Goal: Task Accomplishment & Management: Complete application form

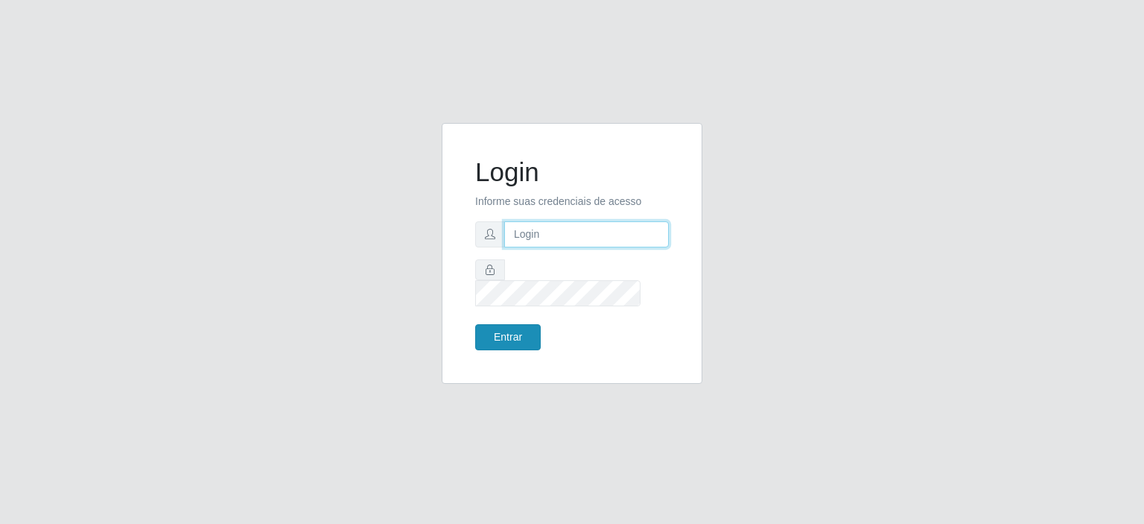
type input "johnrelley27@gmail.com"
click at [513, 336] on button "Entrar" at bounding box center [508, 337] width 66 height 26
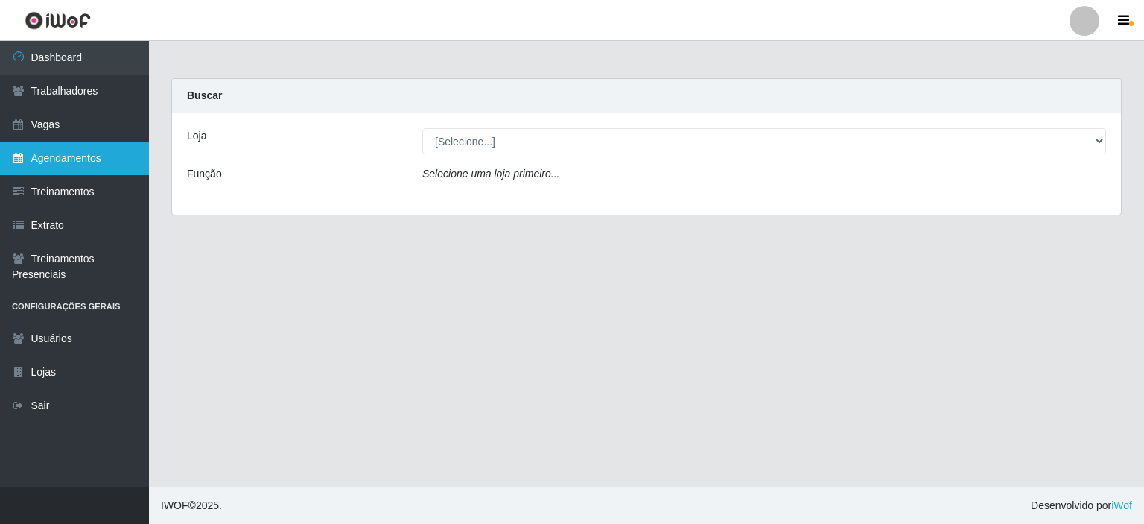
click at [101, 151] on link "Agendamentos" at bounding box center [74, 159] width 149 height 34
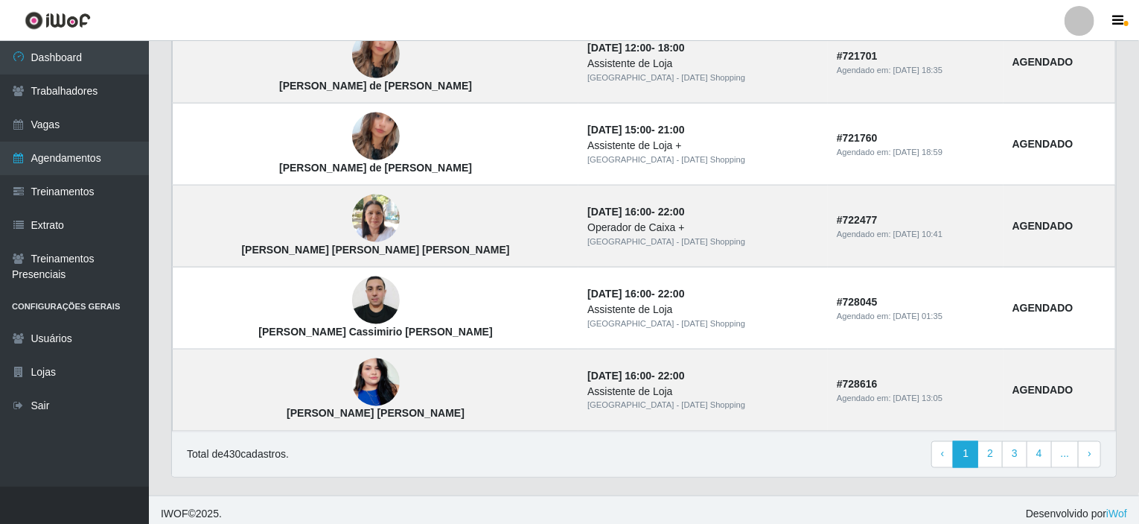
scroll to position [1026, 0]
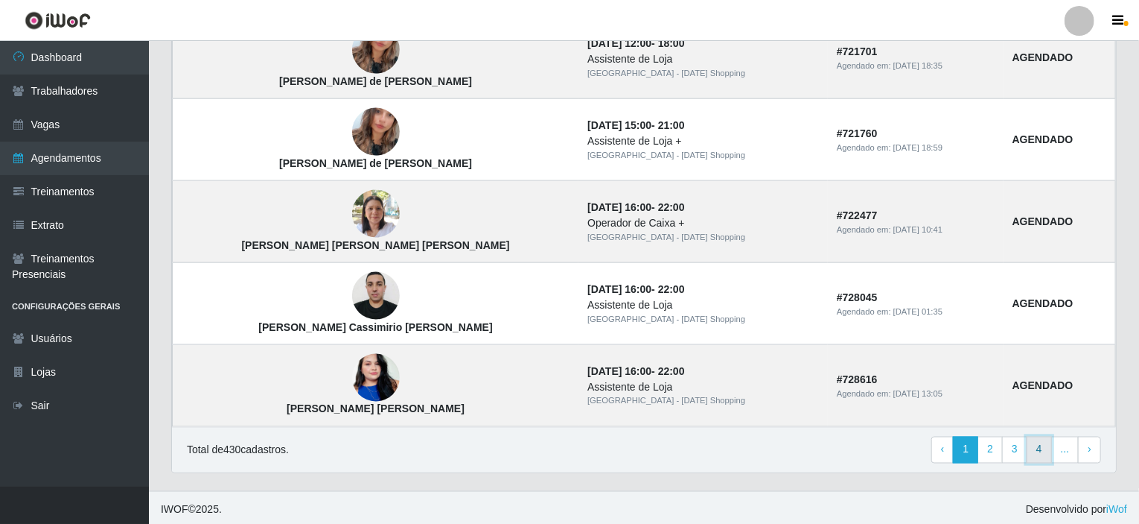
click at [1040, 451] on link "4" at bounding box center [1039, 449] width 25 height 27
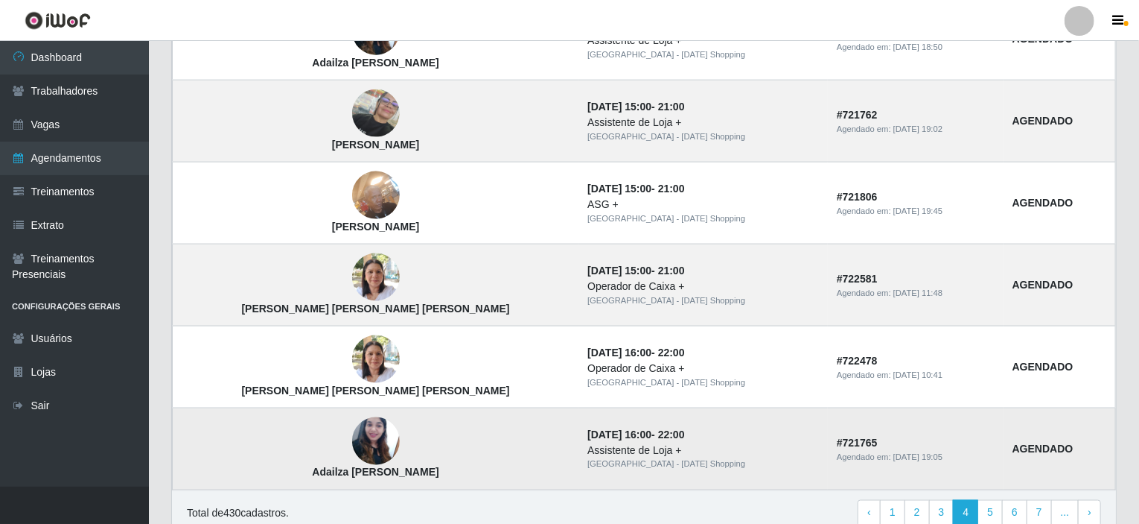
scroll to position [1026, 0]
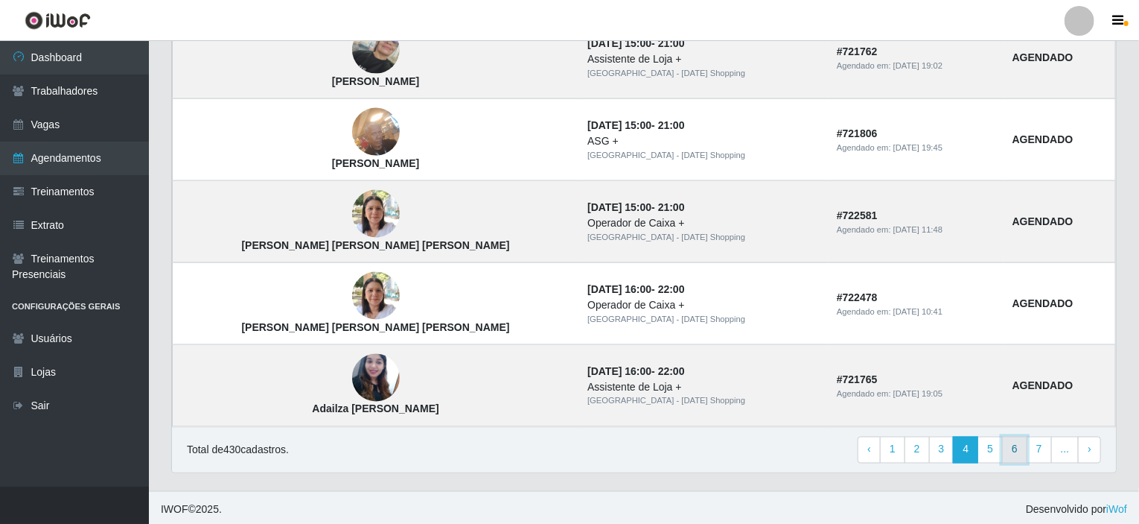
click at [1014, 444] on link "6" at bounding box center [1014, 449] width 25 height 27
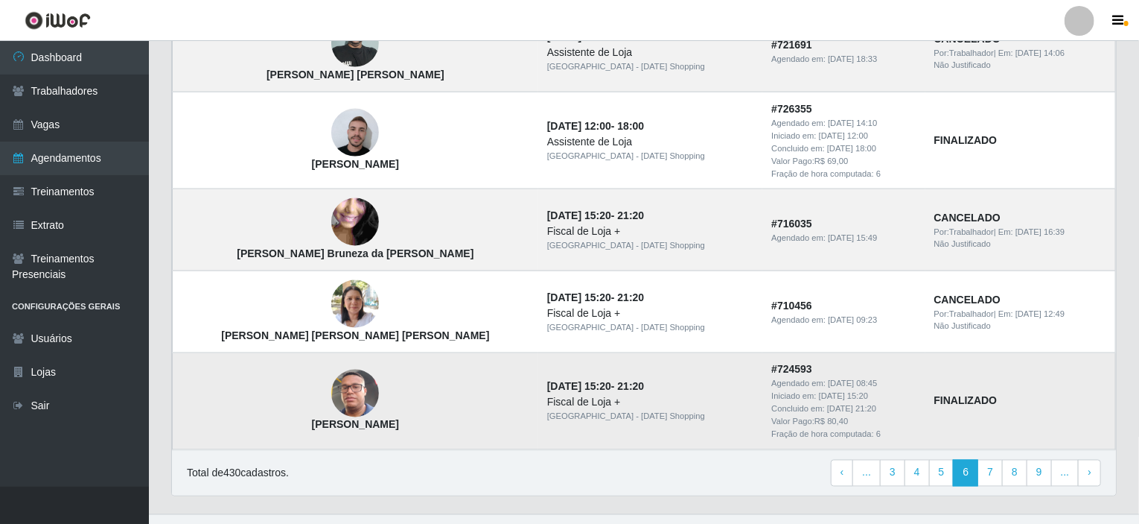
scroll to position [1101, 0]
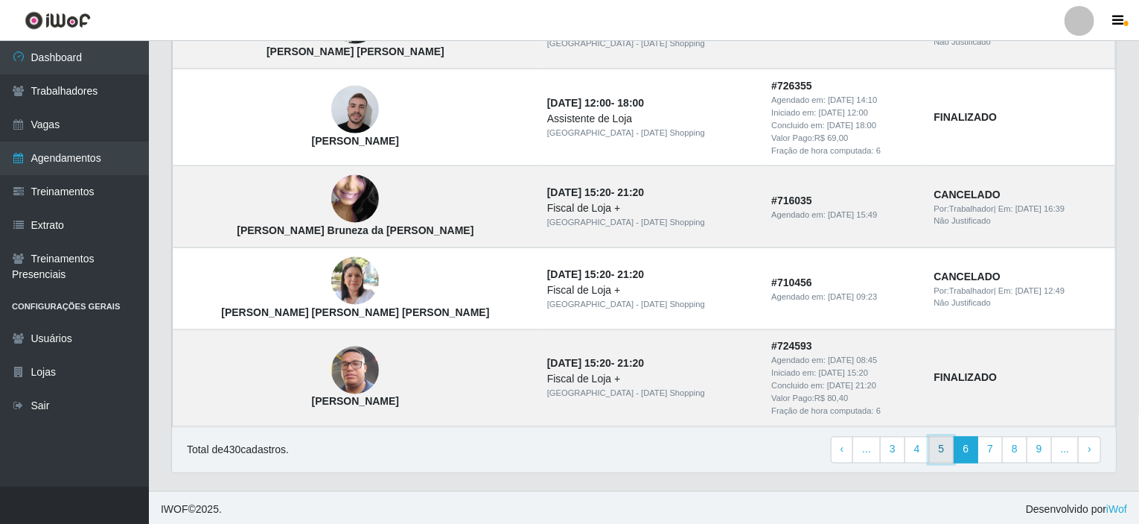
click at [944, 448] on link "5" at bounding box center [941, 449] width 25 height 27
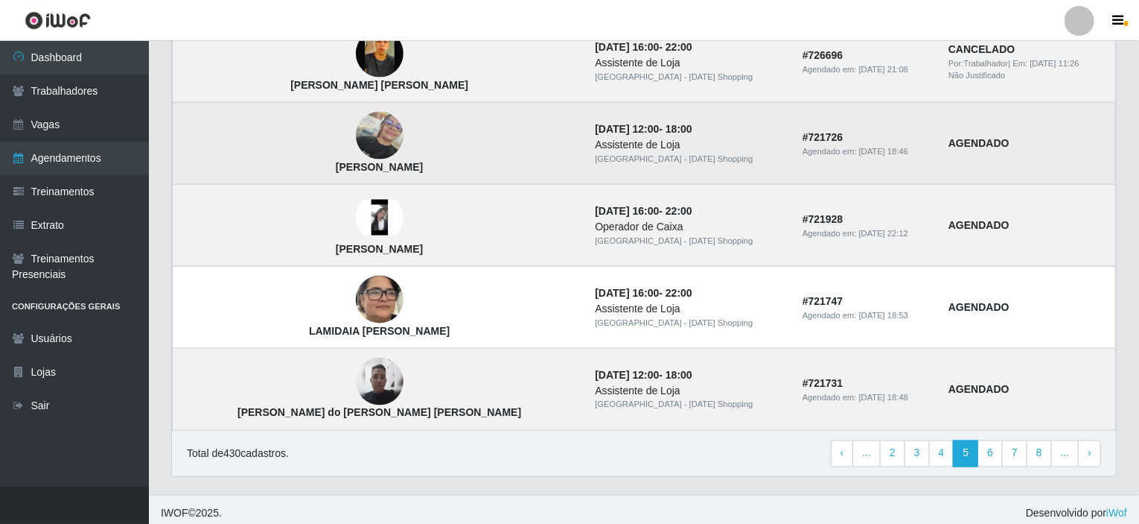
scroll to position [1026, 0]
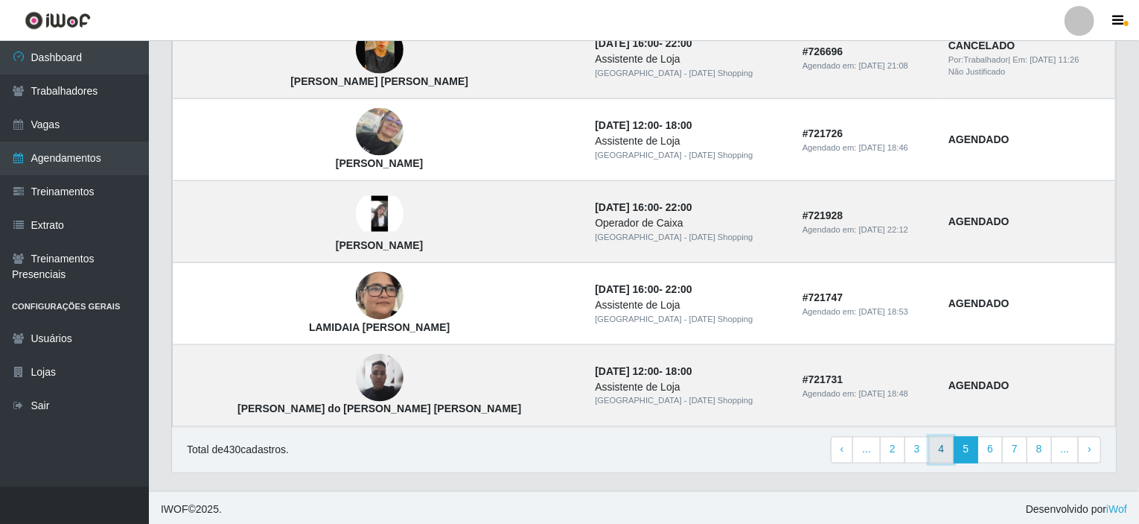
click at [949, 445] on link "4" at bounding box center [941, 449] width 25 height 27
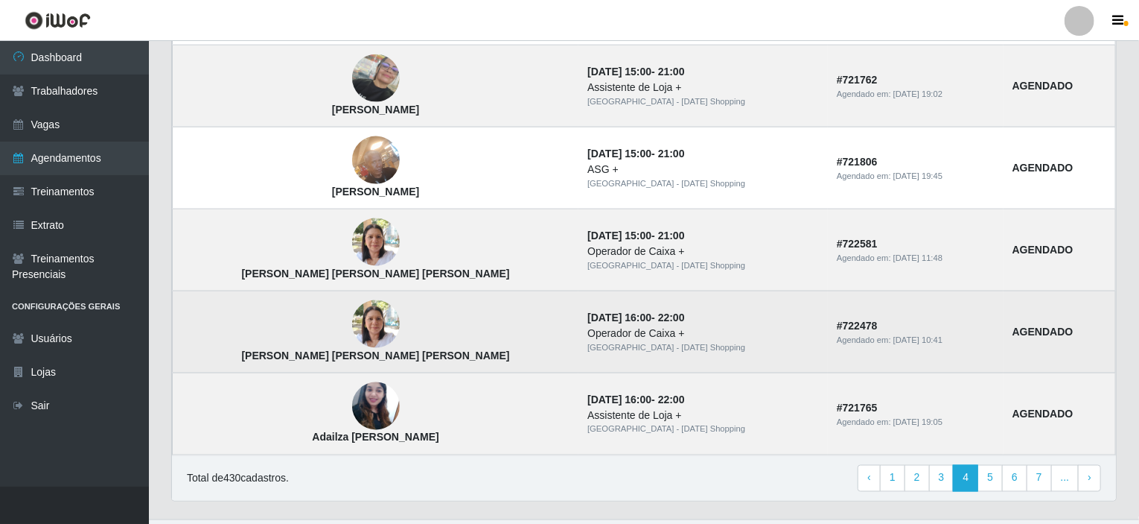
scroll to position [1026, 0]
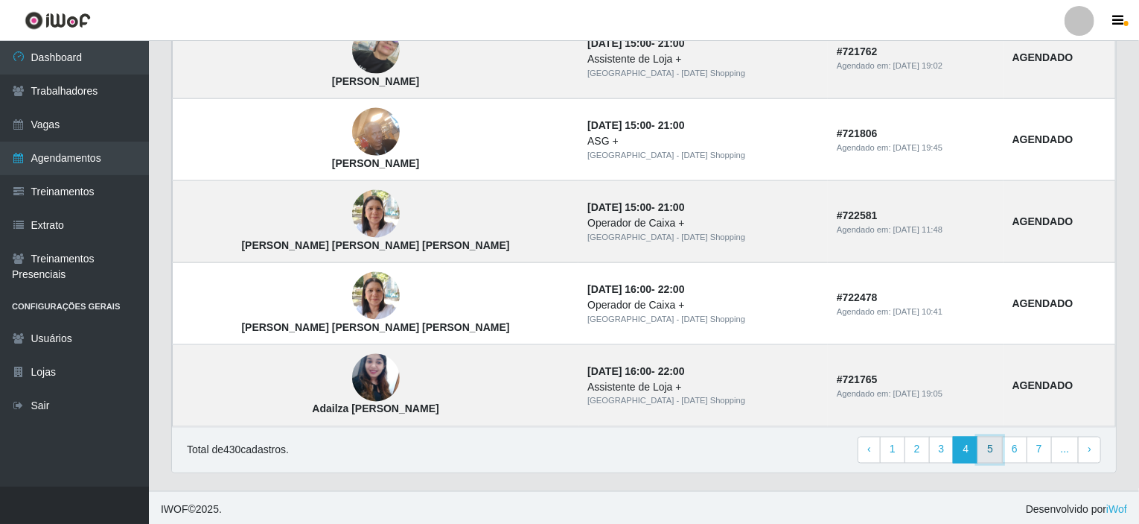
click at [994, 452] on link "5" at bounding box center [990, 449] width 25 height 27
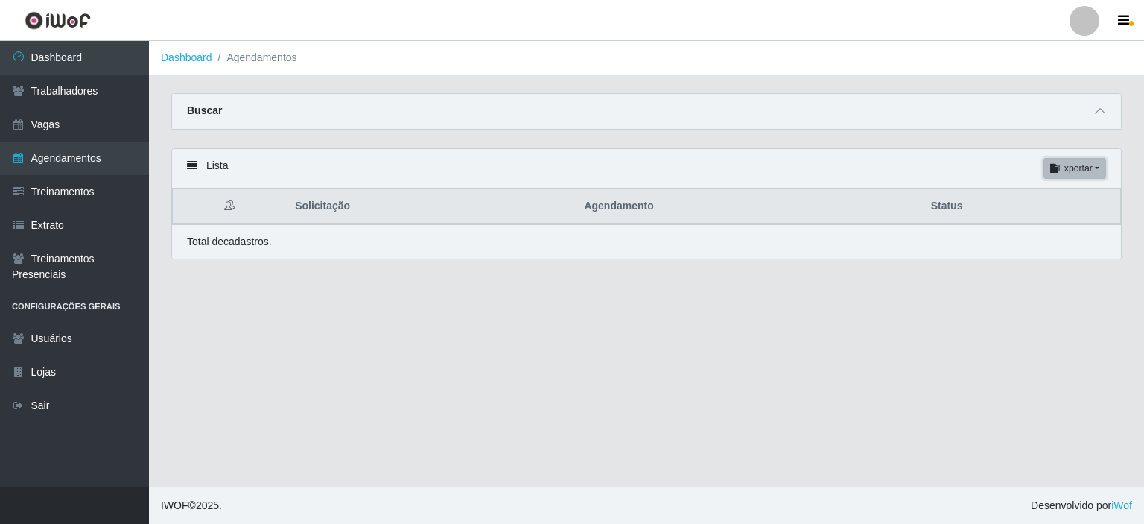
click at [1098, 174] on button "Exportar" at bounding box center [1074, 168] width 63 height 21
click at [1001, 167] on div "Lista Exportar PDF Excel" at bounding box center [646, 168] width 949 height 39
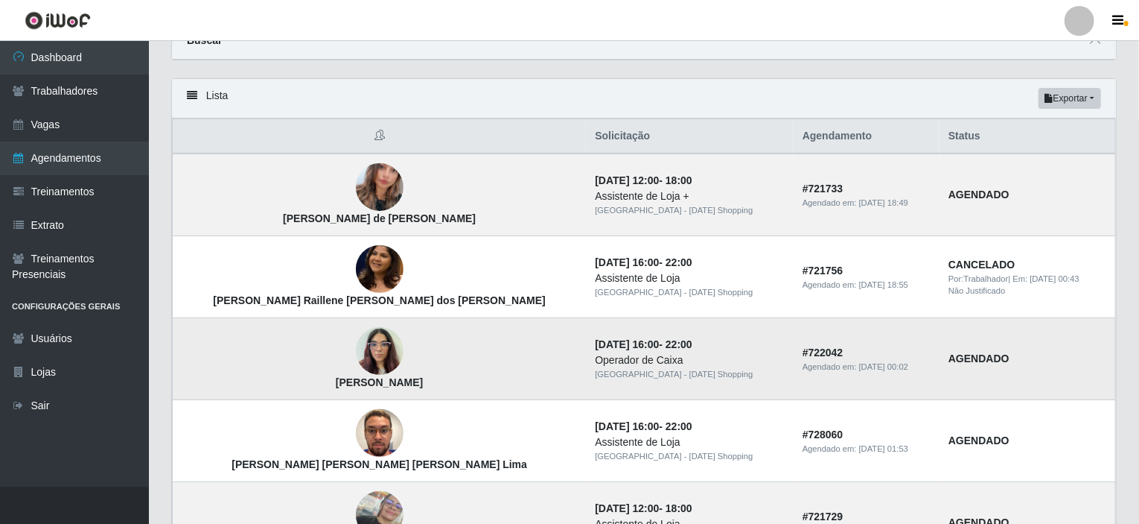
scroll to position [58, 0]
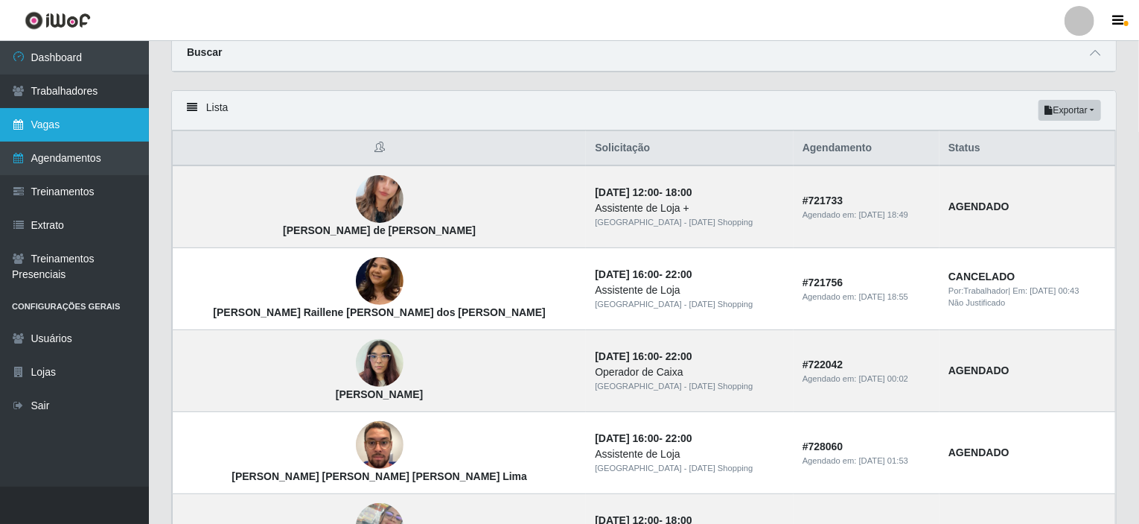
click at [39, 126] on link "Vagas" at bounding box center [74, 125] width 149 height 34
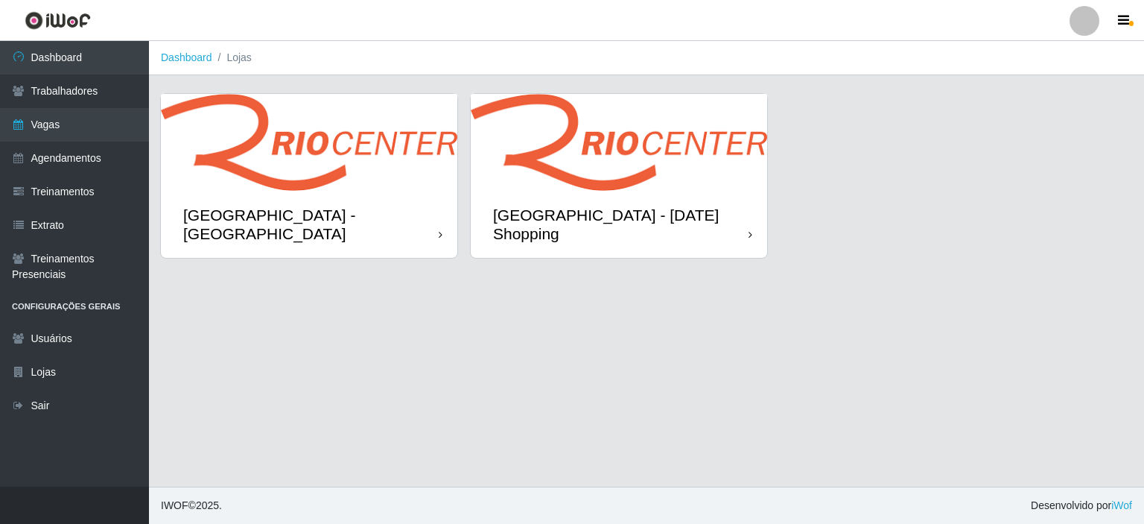
click at [587, 141] on img at bounding box center [619, 142] width 296 height 97
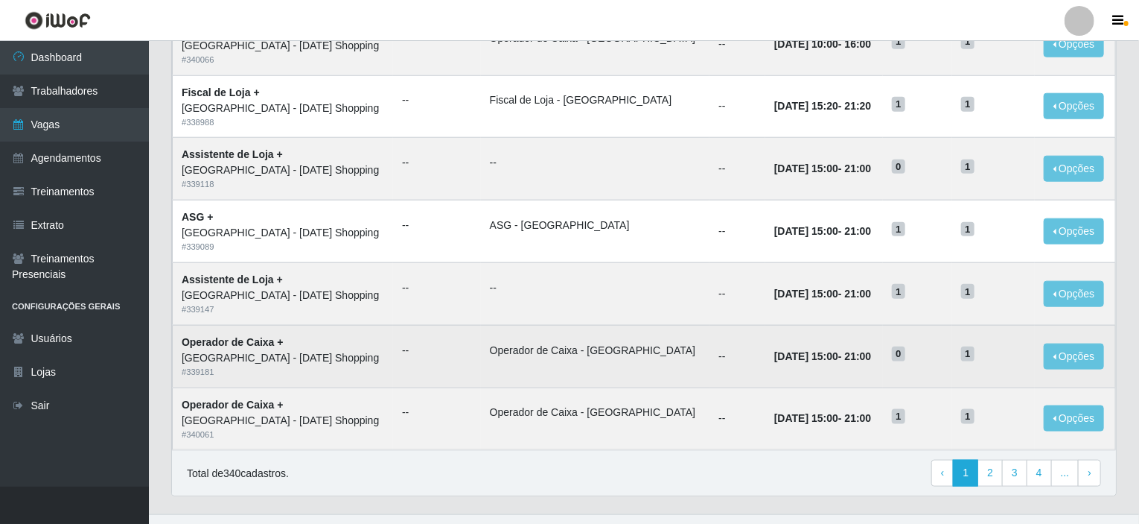
scroll to position [734, 0]
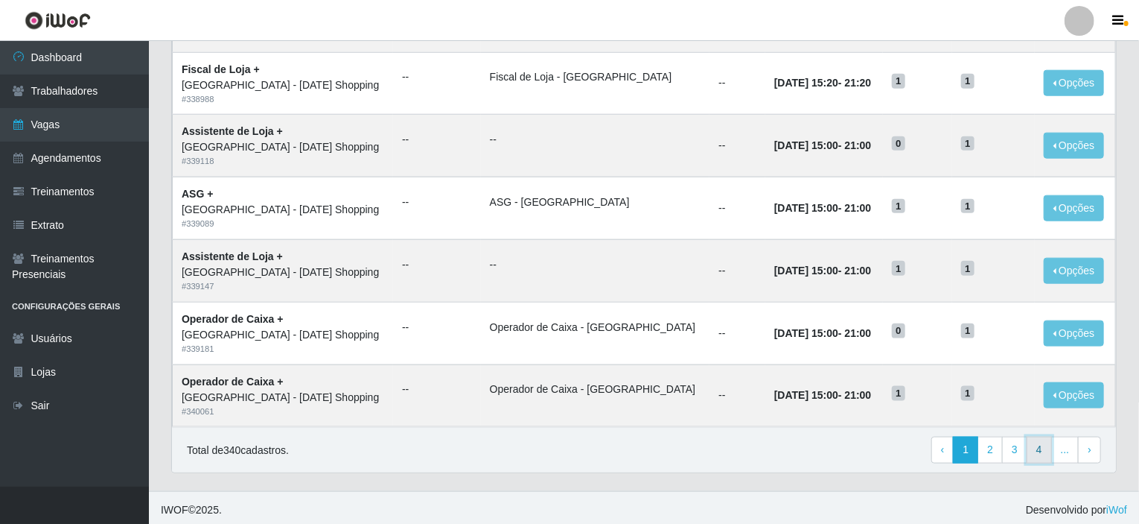
click at [1034, 446] on link "4" at bounding box center [1039, 449] width 25 height 27
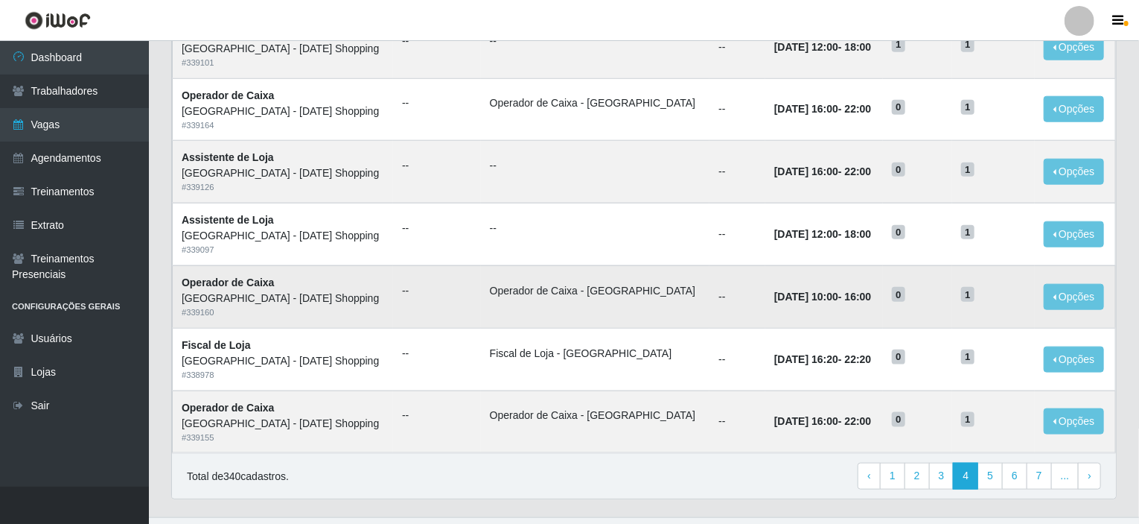
scroll to position [734, 0]
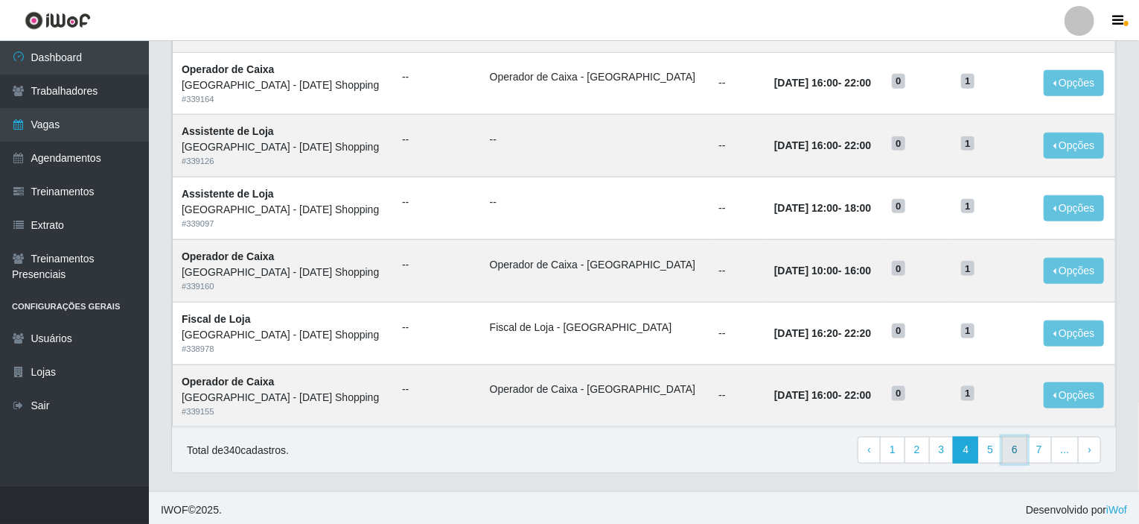
click at [1018, 445] on link "6" at bounding box center [1014, 449] width 25 height 27
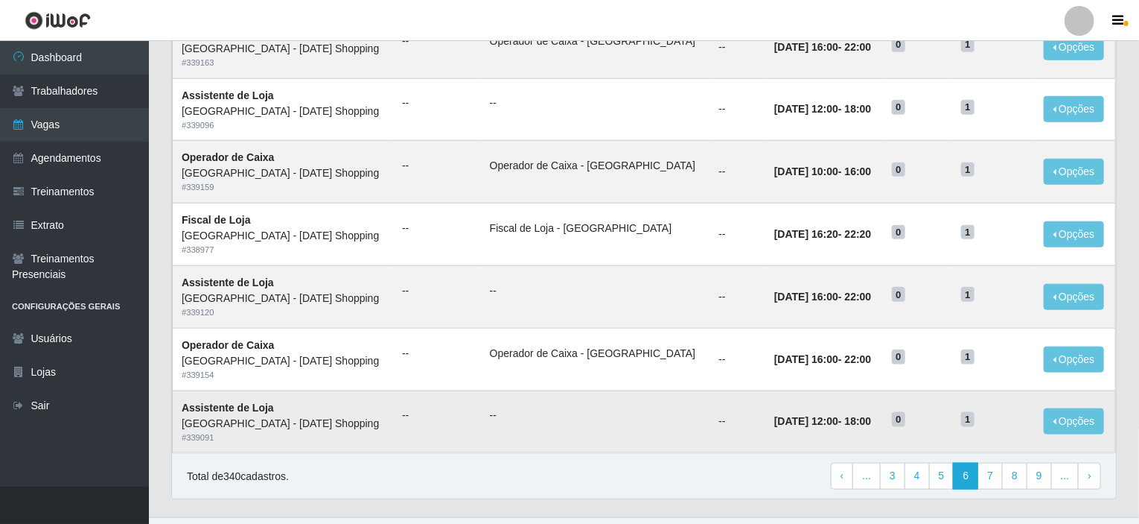
scroll to position [734, 0]
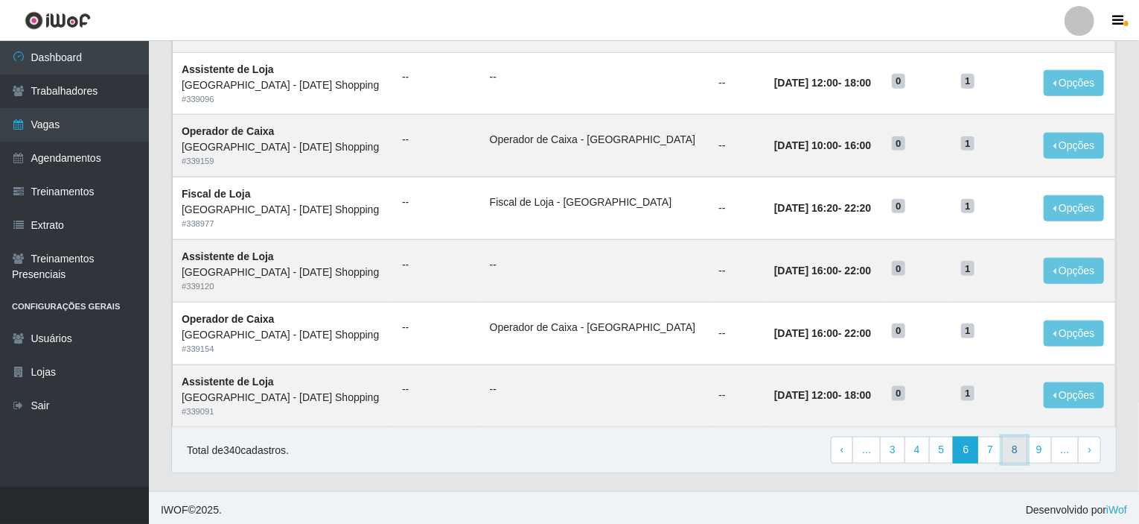
click at [1024, 446] on link "8" at bounding box center [1014, 449] width 25 height 27
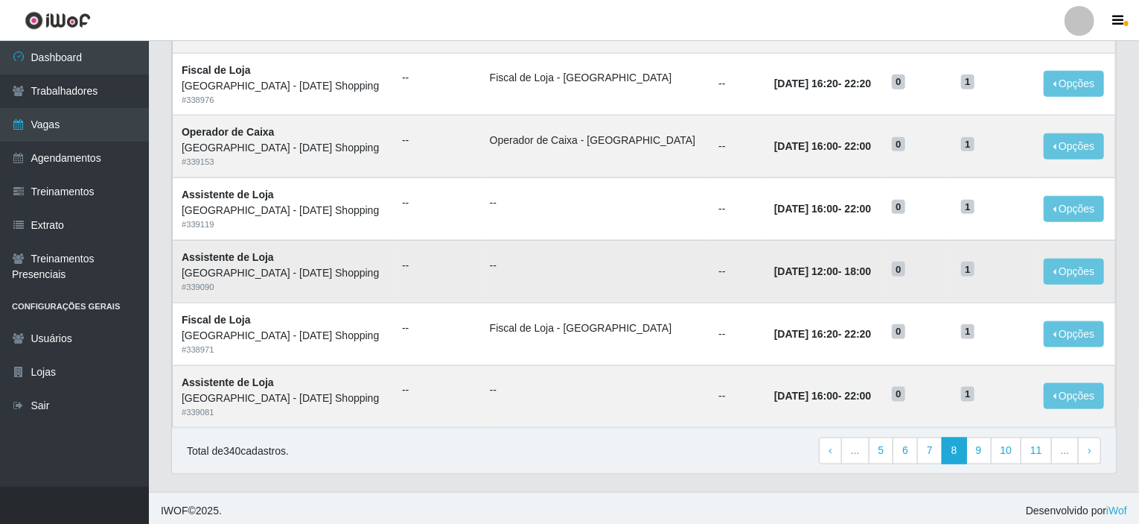
scroll to position [734, 0]
click at [935, 455] on link "7" at bounding box center [930, 449] width 25 height 27
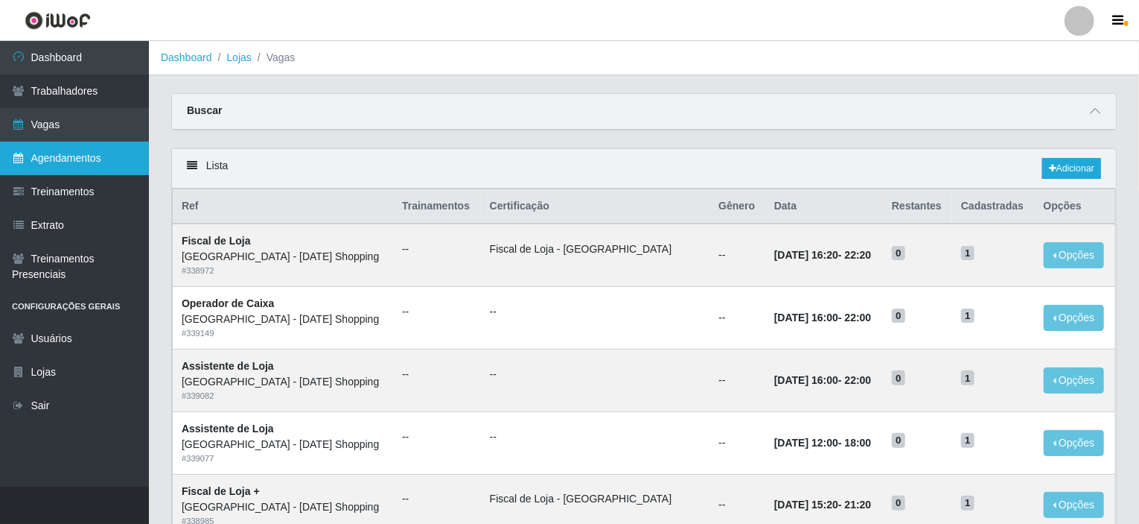
click at [74, 154] on link "Agendamentos" at bounding box center [74, 159] width 149 height 34
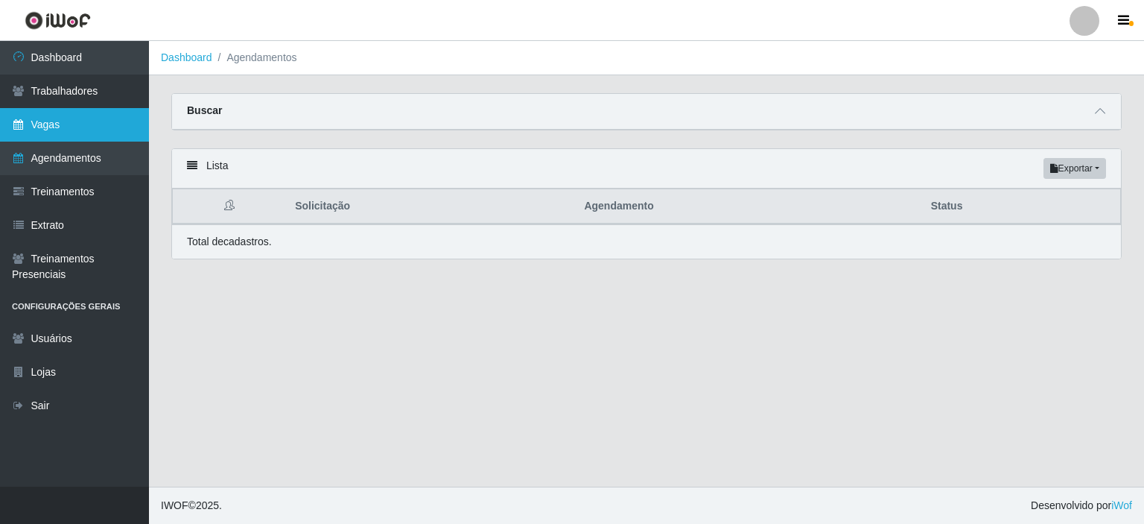
click at [88, 124] on link "Vagas" at bounding box center [74, 125] width 149 height 34
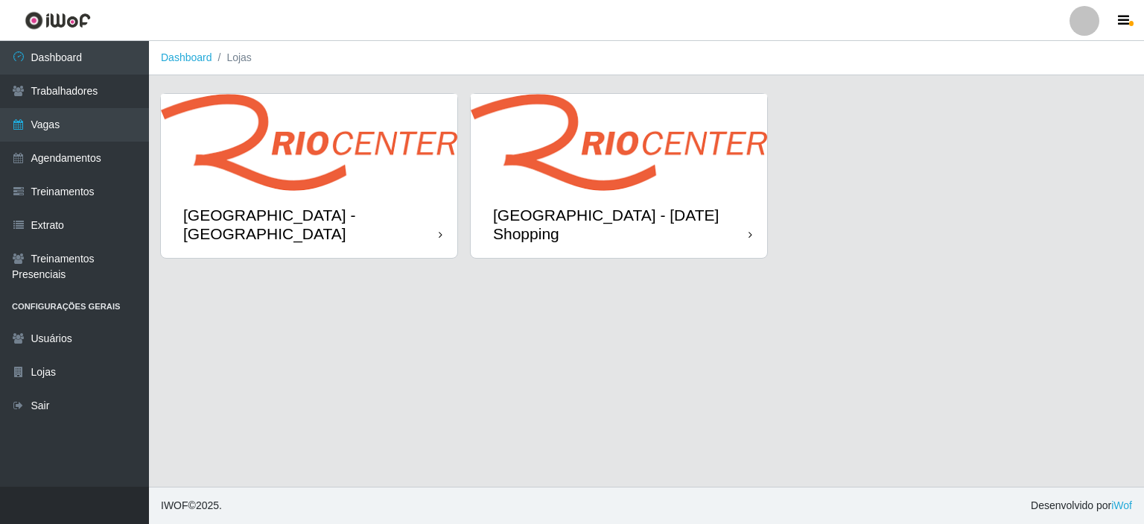
click at [648, 202] on div "[GEOGRAPHIC_DATA] - [DATE] Shopping" at bounding box center [619, 224] width 296 height 67
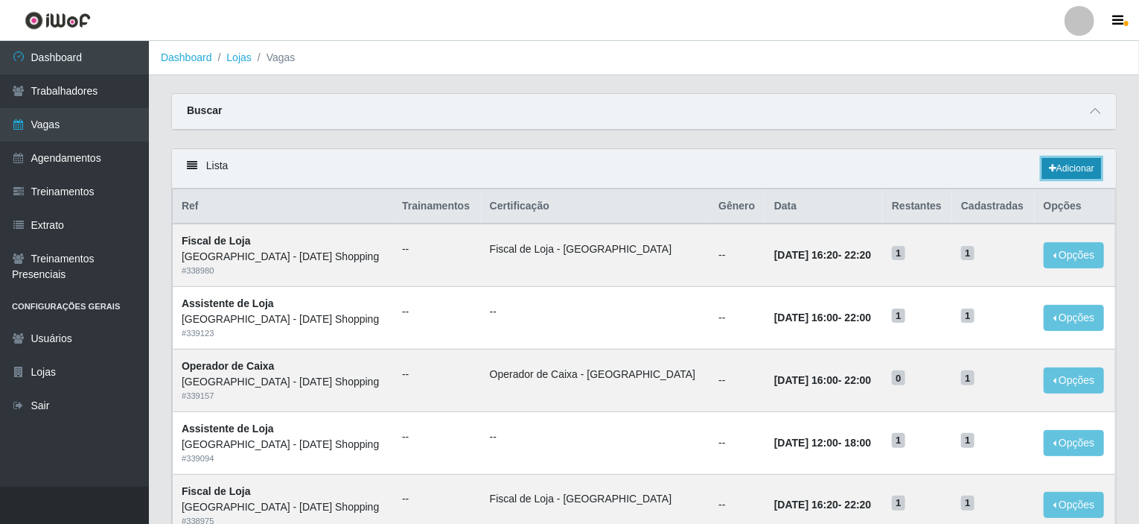
click at [1064, 162] on link "Adicionar" at bounding box center [1072, 168] width 59 height 21
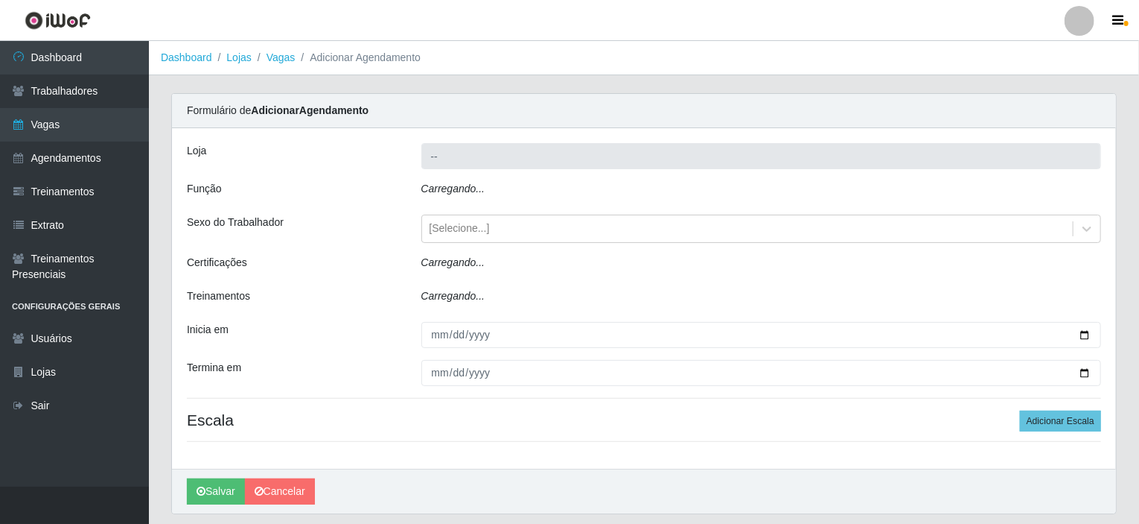
type input "[GEOGRAPHIC_DATA] - [DATE] Shopping"
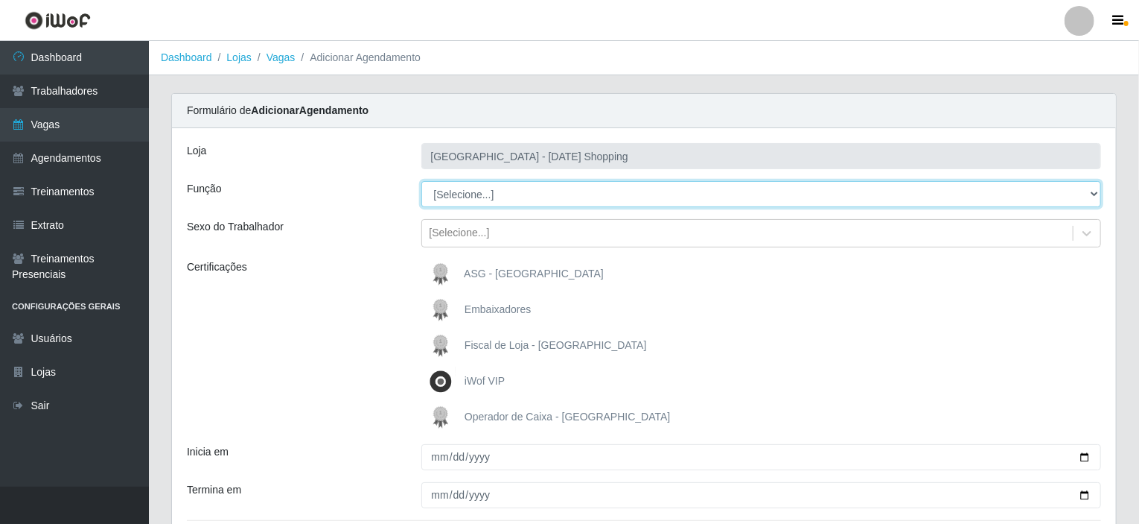
click at [524, 197] on select "[Selecione...] [PERSON_NAME] + ASG ++ Assistente de [PERSON_NAME] Assistente de…" at bounding box center [762, 194] width 681 height 26
select select "156"
click at [422, 181] on select "[Selecione...] [PERSON_NAME] + ASG ++ Assistente de [PERSON_NAME] Assistente de…" at bounding box center [762, 194] width 681 height 26
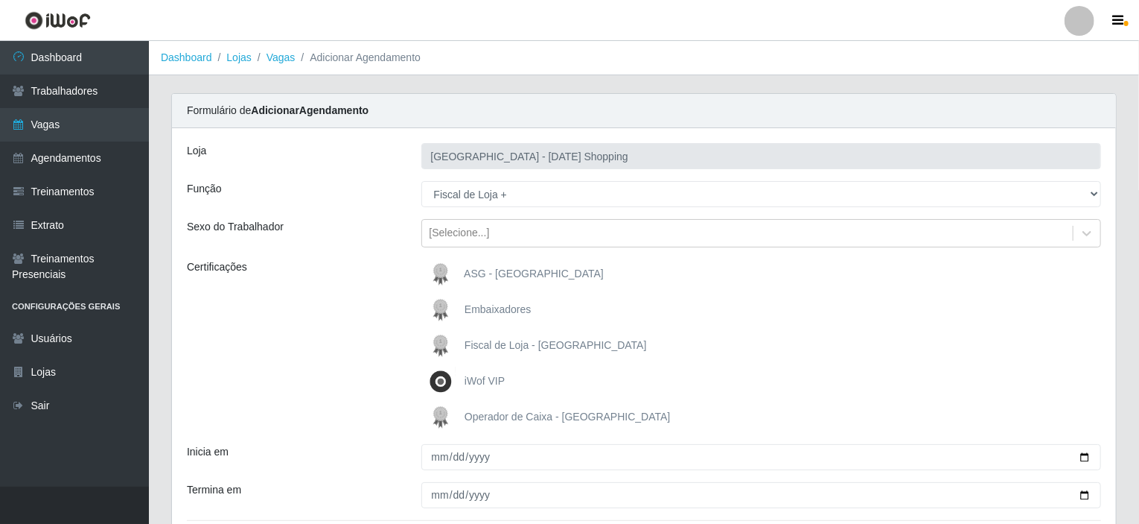
click at [498, 344] on span "Fiscal de Loja - [GEOGRAPHIC_DATA]" at bounding box center [556, 345] width 182 height 12
click at [0, 0] on input "Fiscal de Loja - [GEOGRAPHIC_DATA]" at bounding box center [0, 0] width 0 height 0
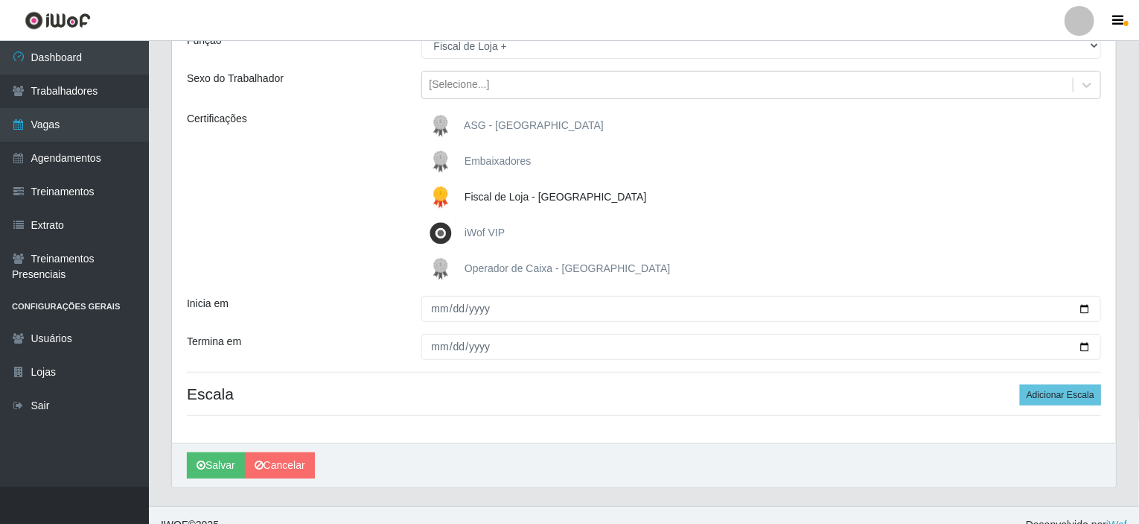
scroll to position [149, 0]
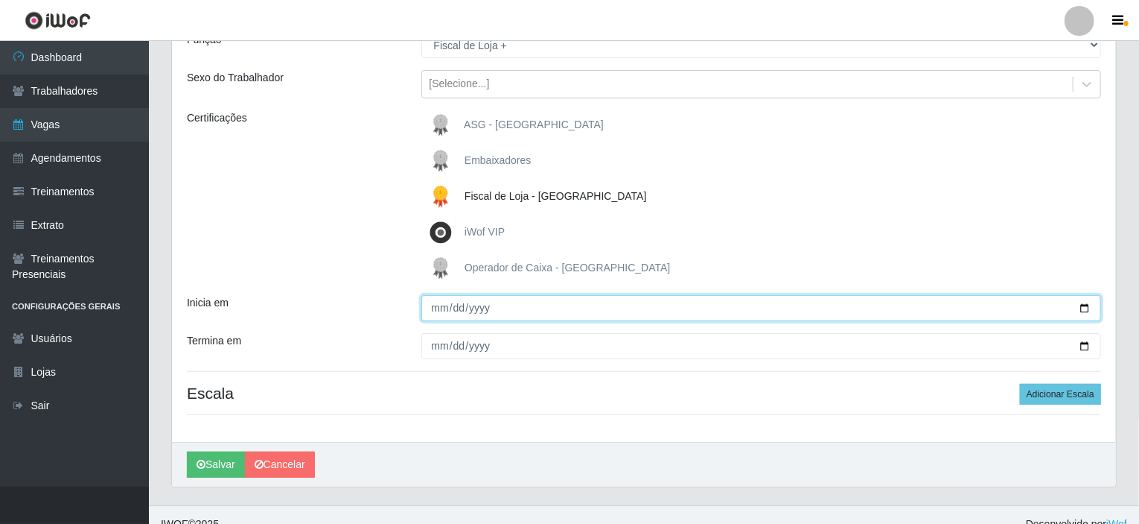
click at [526, 309] on input "Inicia em" at bounding box center [762, 308] width 681 height 26
click at [1084, 308] on input "Inicia em" at bounding box center [762, 308] width 681 height 26
type input "[DATE]"
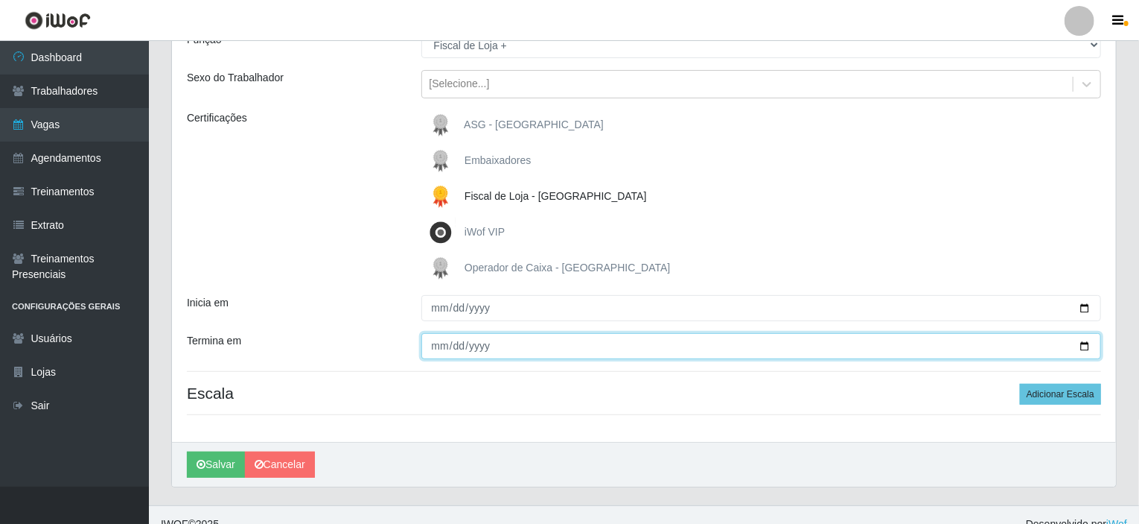
click at [1084, 350] on input "Termina em" at bounding box center [762, 346] width 681 height 26
type input "[DATE]"
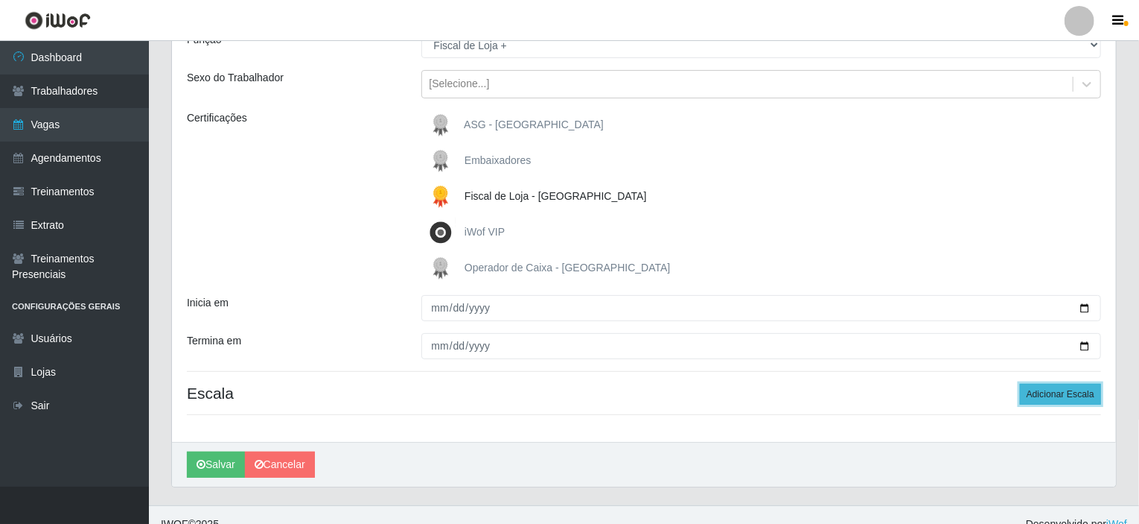
click at [1069, 390] on button "Adicionar Escala" at bounding box center [1060, 394] width 81 height 21
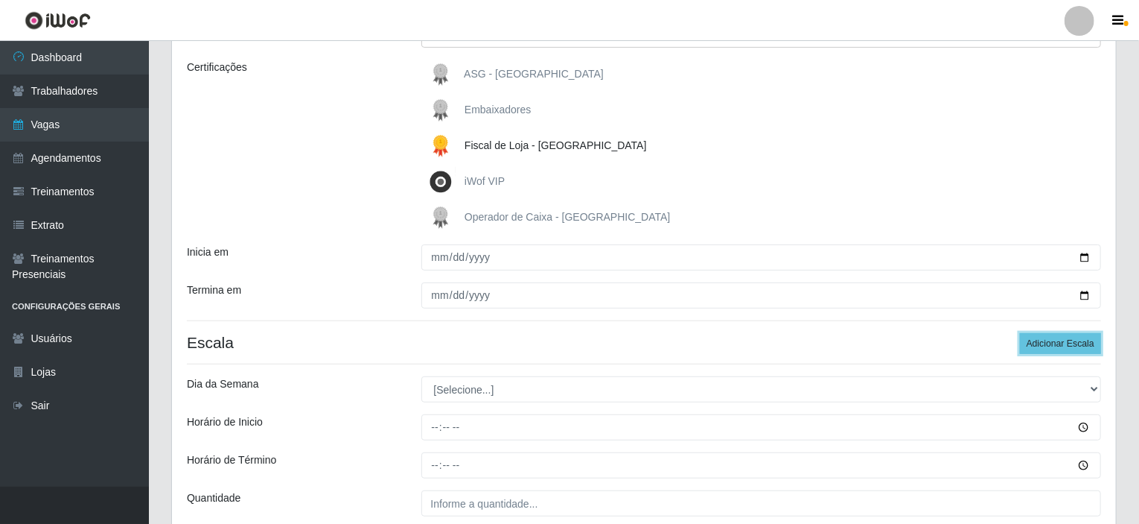
scroll to position [298, 0]
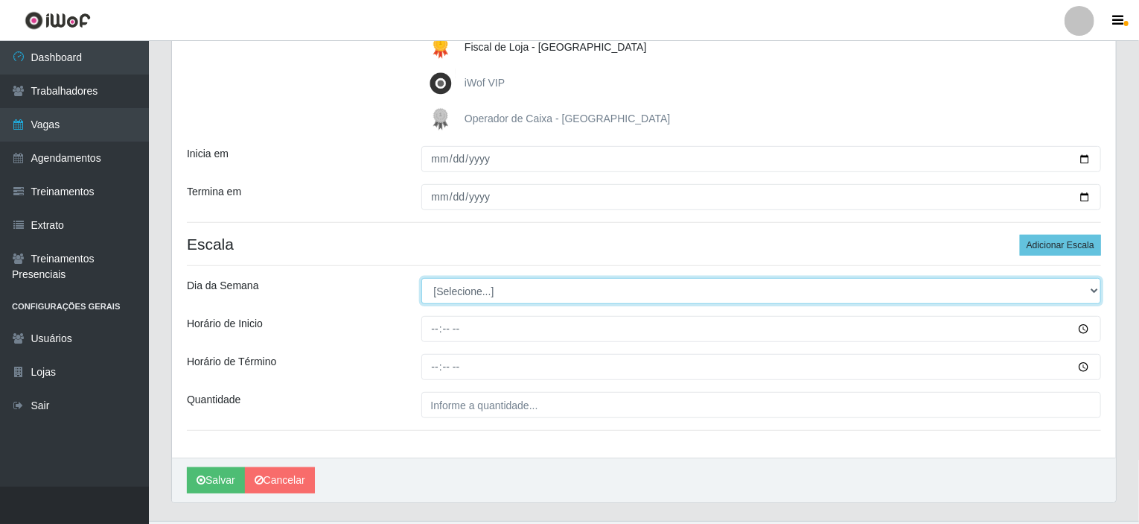
click at [555, 292] on select "[Selecione...] Segunda Terça Quarta Quinta Sexta Sábado Domingo" at bounding box center [762, 291] width 681 height 26
select select "6"
click at [422, 278] on select "[Selecione...] Segunda Terça Quarta Quinta Sexta Sábado Domingo" at bounding box center [762, 291] width 681 height 26
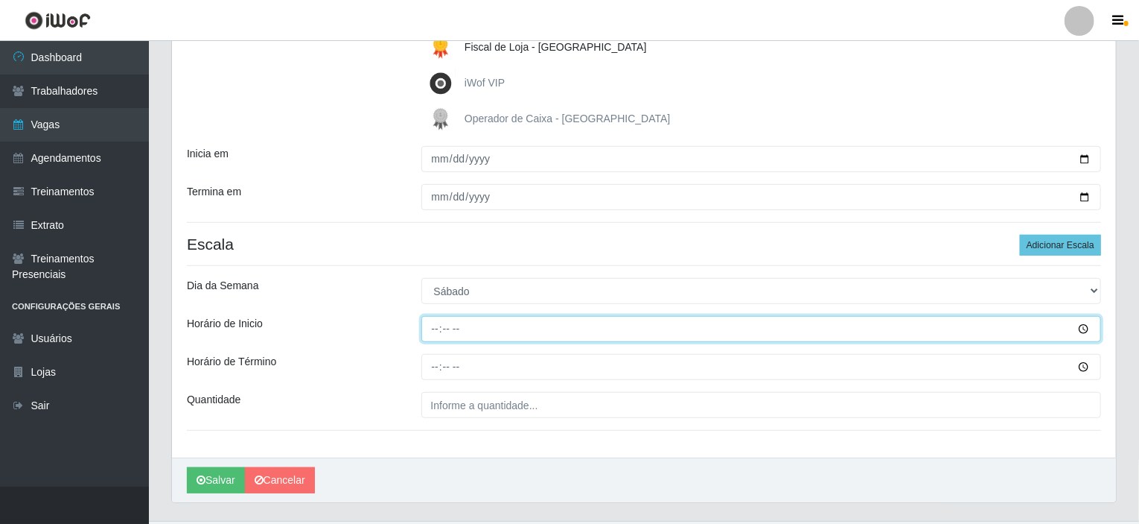
click at [425, 330] on input "Horário de Inicio" at bounding box center [762, 329] width 681 height 26
type input "16:20"
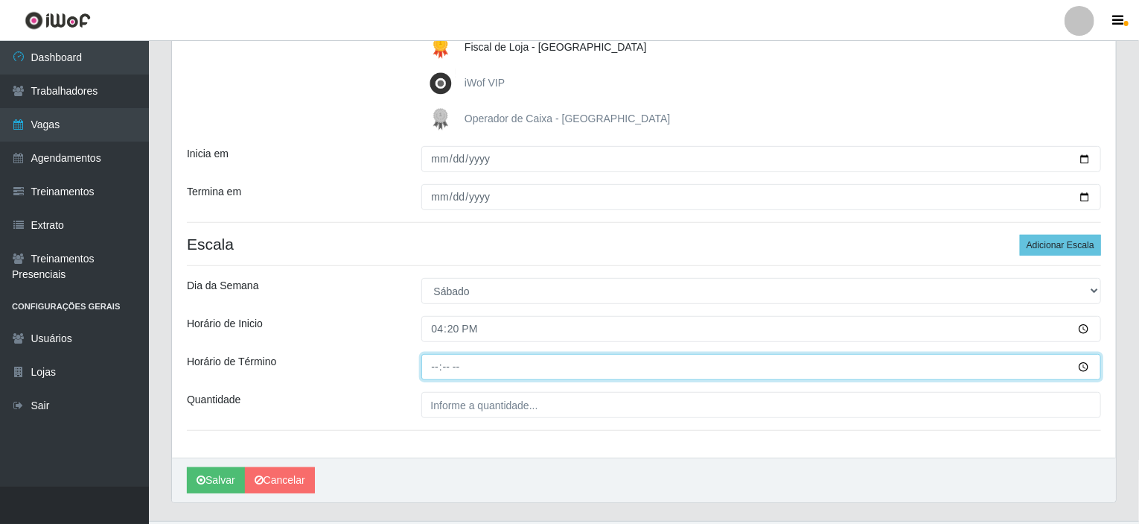
click at [432, 359] on input "Horário de Término" at bounding box center [762, 367] width 681 height 26
type input "20:20"
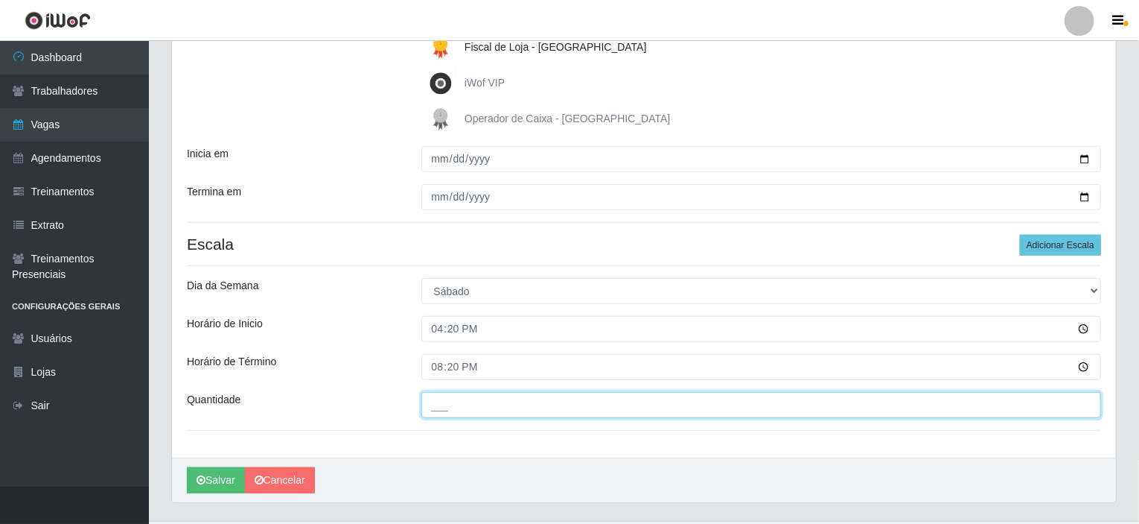
click at [448, 407] on input "___" at bounding box center [762, 405] width 681 height 26
type input "01_"
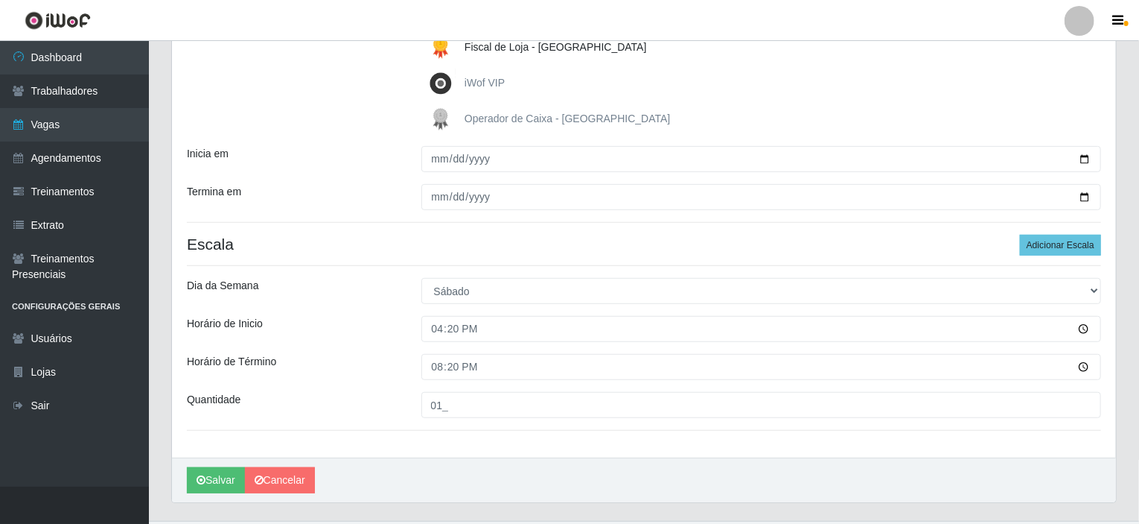
click at [411, 436] on div "[GEOGRAPHIC_DATA] - [GEOGRAPHIC_DATA] Shopping Função [Selecione...] ASG ASG + …" at bounding box center [644, 143] width 944 height 627
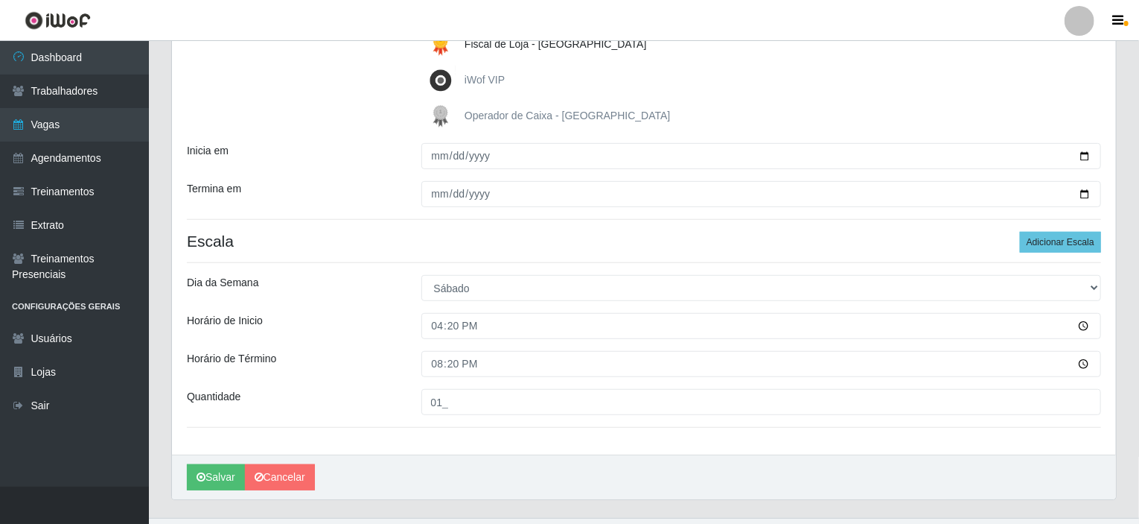
scroll to position [331, 0]
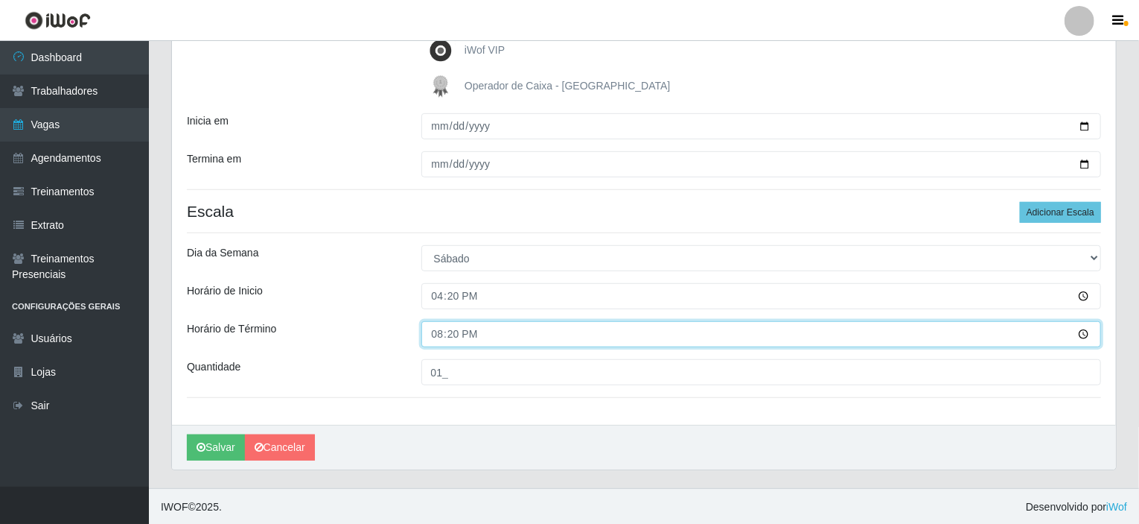
click at [432, 333] on input "20:20" at bounding box center [762, 334] width 681 height 26
type input "22:20"
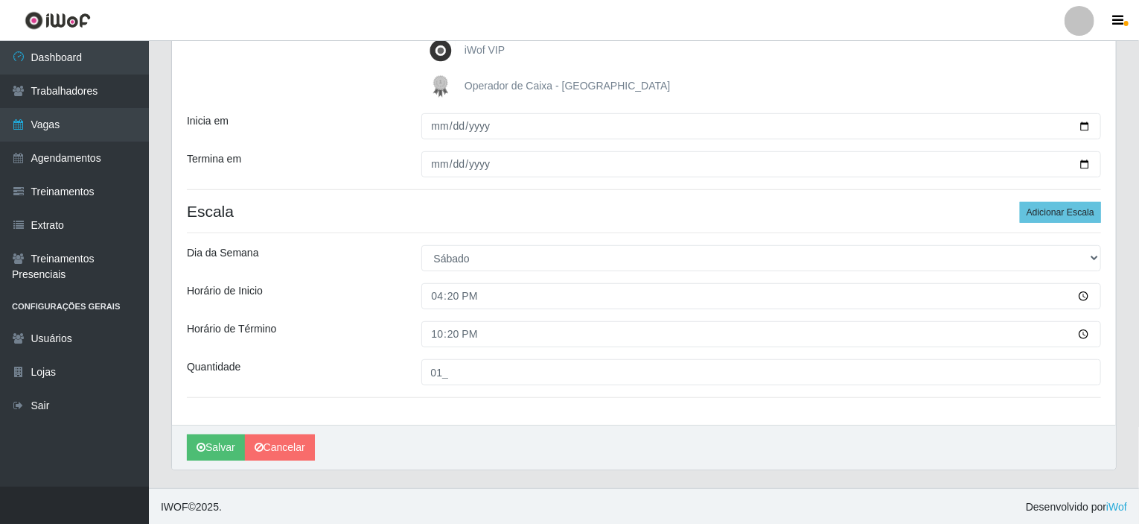
click at [357, 437] on div "[PERSON_NAME]" at bounding box center [644, 447] width 944 height 45
click at [199, 454] on button "Salvar" at bounding box center [216, 447] width 58 height 26
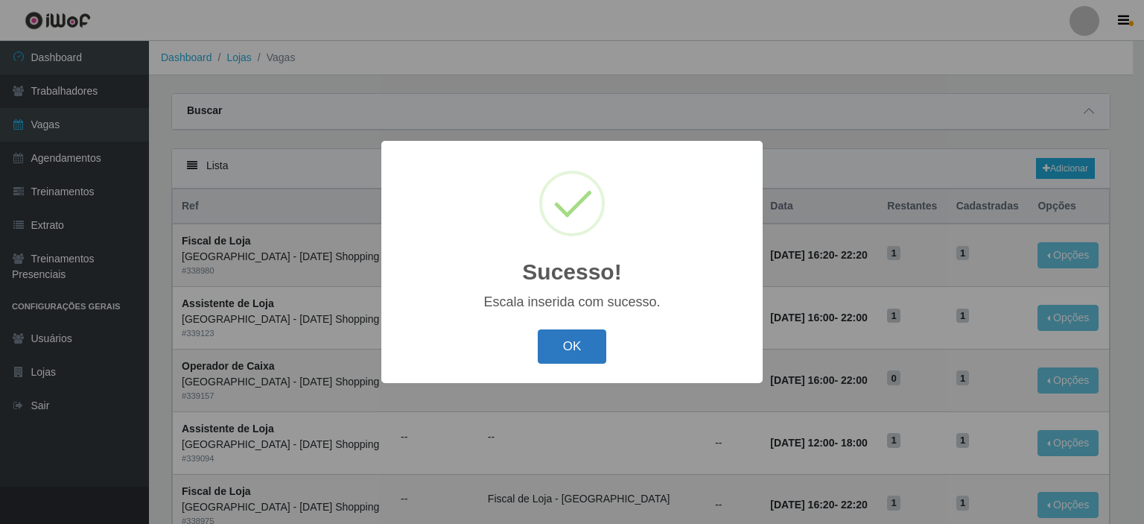
click at [568, 343] on button "OK" at bounding box center [572, 346] width 69 height 35
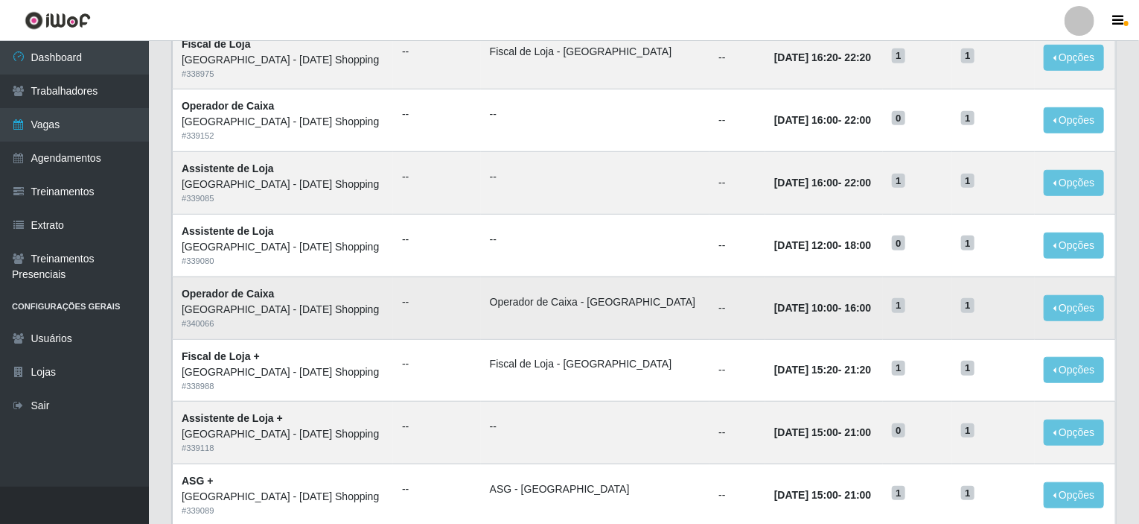
scroll to position [149, 0]
